Goal: Check status: Check status

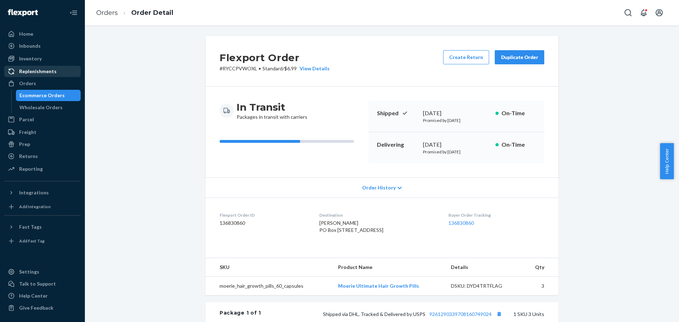
drag, startPoint x: 59, startPoint y: 83, endPoint x: 70, endPoint y: 76, distance: 12.9
click at [59, 83] on div "Orders" at bounding box center [42, 84] width 75 height 10
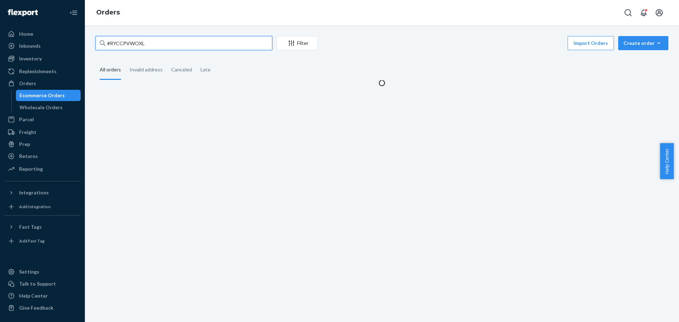
click at [139, 42] on input "#RYCCPVWOXL" at bounding box center [183, 43] width 177 height 14
paste input "#RK-VVAV9SXX"
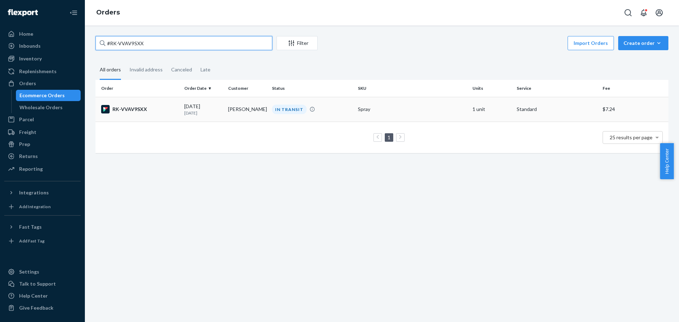
type input "#RK-VVAV9SXX"
click at [141, 109] on div "RK-VVAV9SXX" at bounding box center [139, 109] width 77 height 8
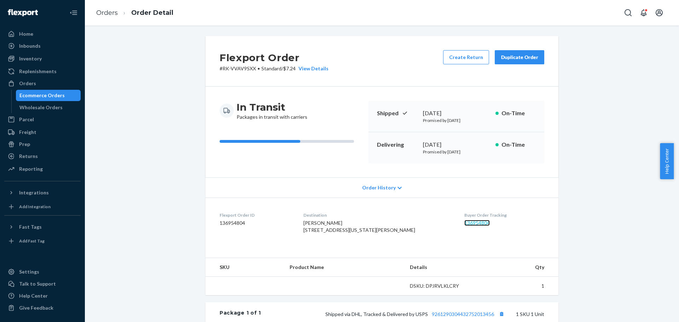
click at [464, 225] on link "136954804" at bounding box center [476, 223] width 25 height 6
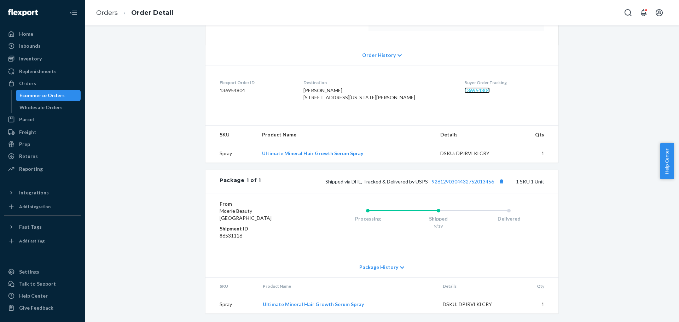
scroll to position [147, 0]
click at [450, 183] on link "9261290304432752013456" at bounding box center [463, 182] width 62 height 6
